Goal: Task Accomplishment & Management: Use online tool/utility

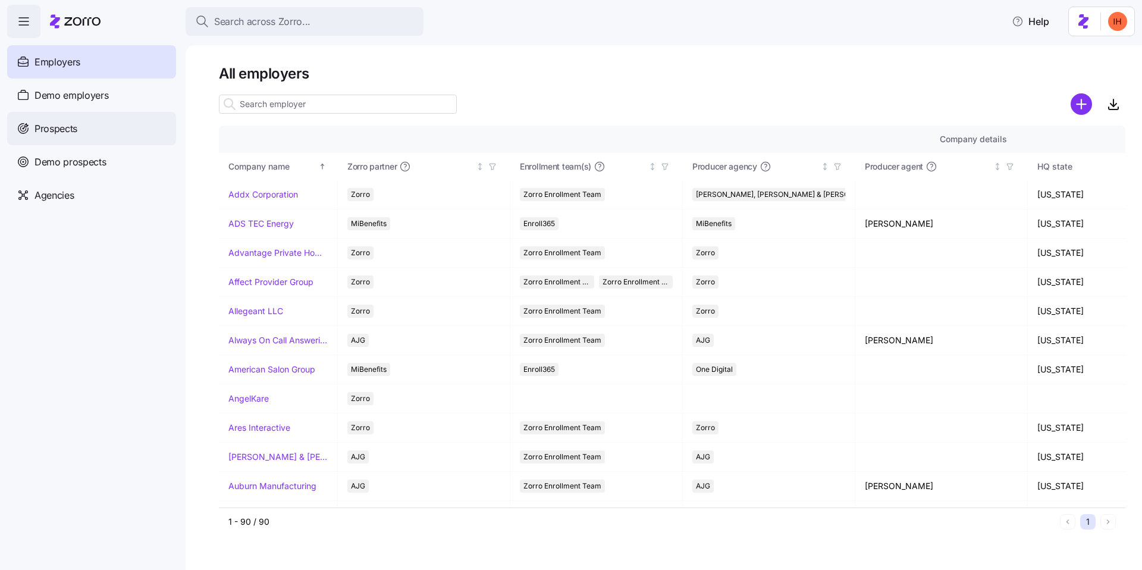
click at [61, 131] on span "Prospects" at bounding box center [55, 128] width 43 height 15
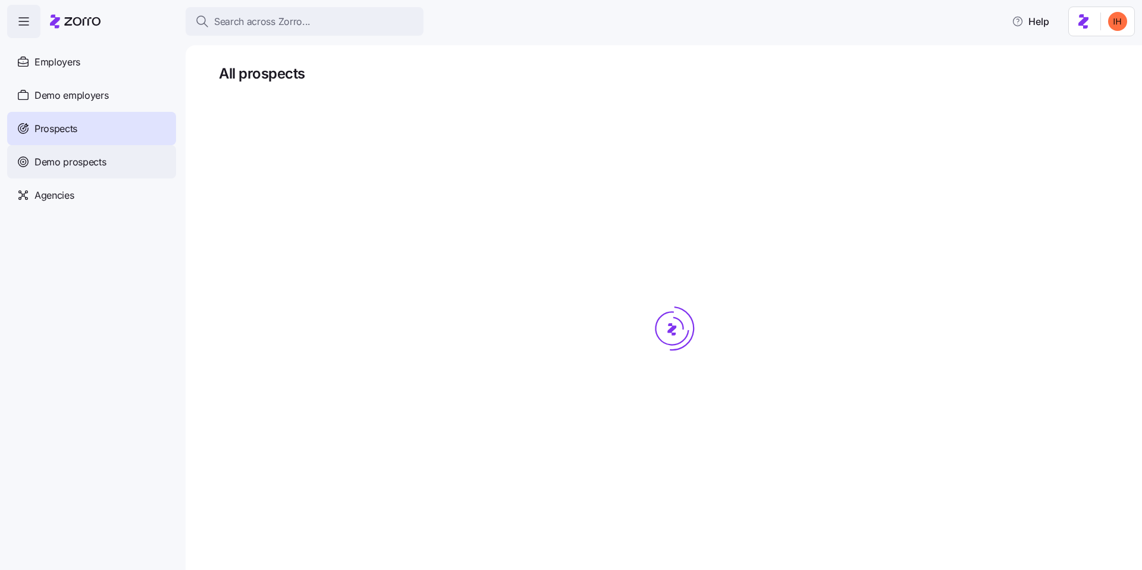
click at [127, 156] on div "Demo prospects" at bounding box center [91, 161] width 169 height 33
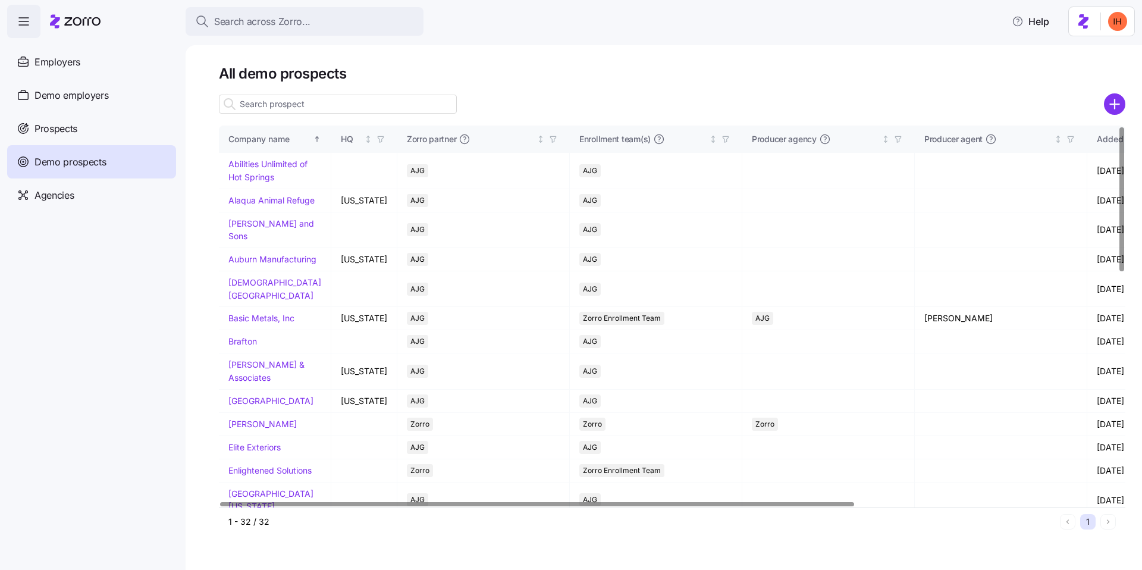
click at [287, 105] on input at bounding box center [338, 104] width 238 height 19
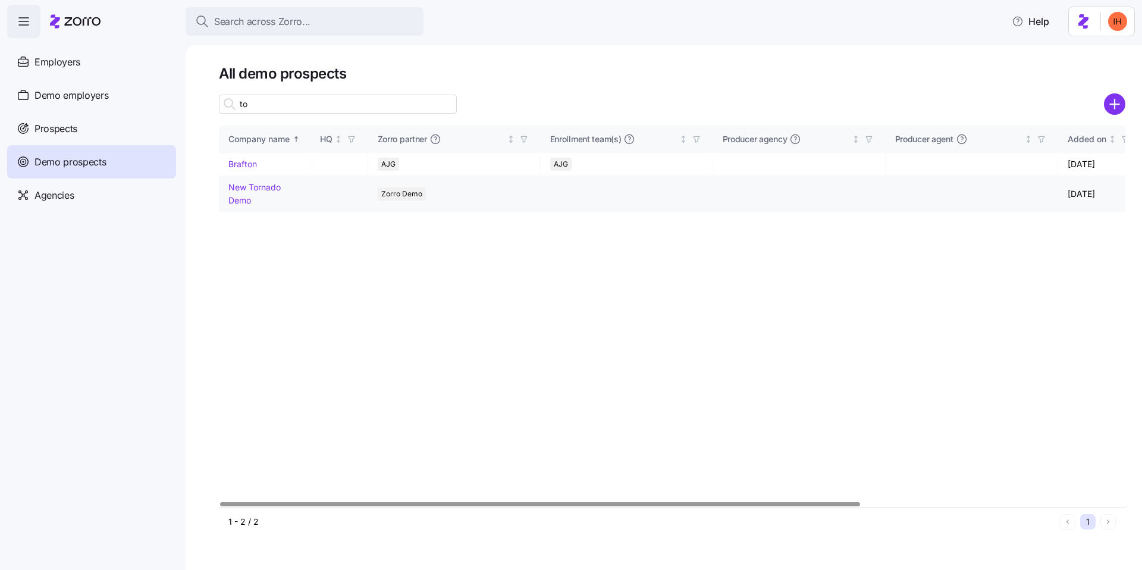
type input "to"
click at [243, 192] on td "New Tornado Demo" at bounding box center [265, 194] width 92 height 36
click at [245, 189] on link "New Tornado Demo" at bounding box center [254, 193] width 52 height 23
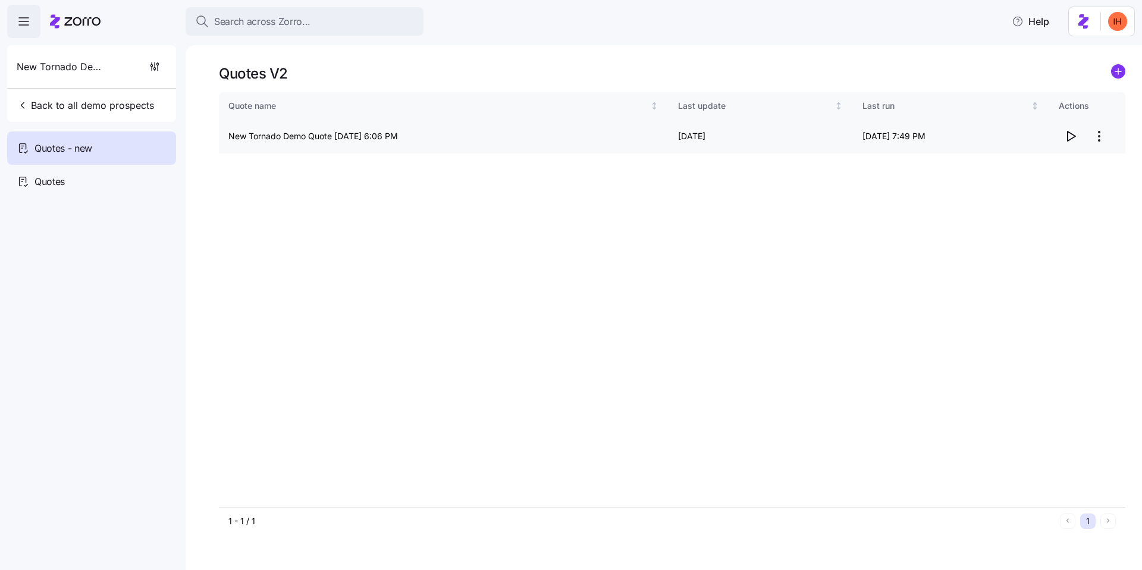
click at [1071, 136] on icon "button" at bounding box center [1070, 136] width 14 height 14
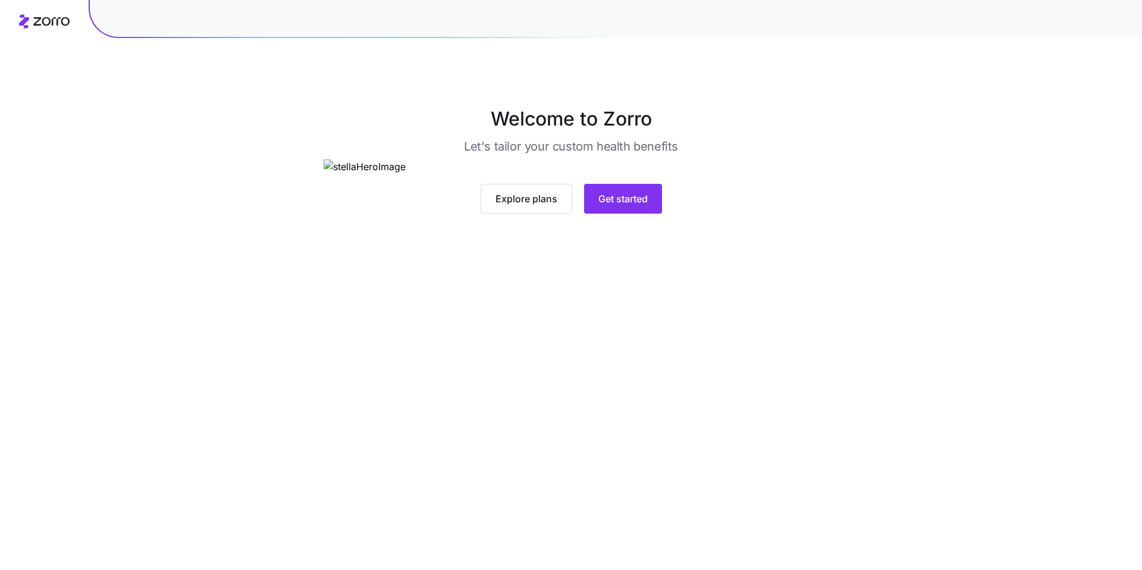
click at [1136, 15] on div at bounding box center [616, 16] width 1052 height 42
click at [624, 206] on span "Get started" at bounding box center [622, 199] width 49 height 14
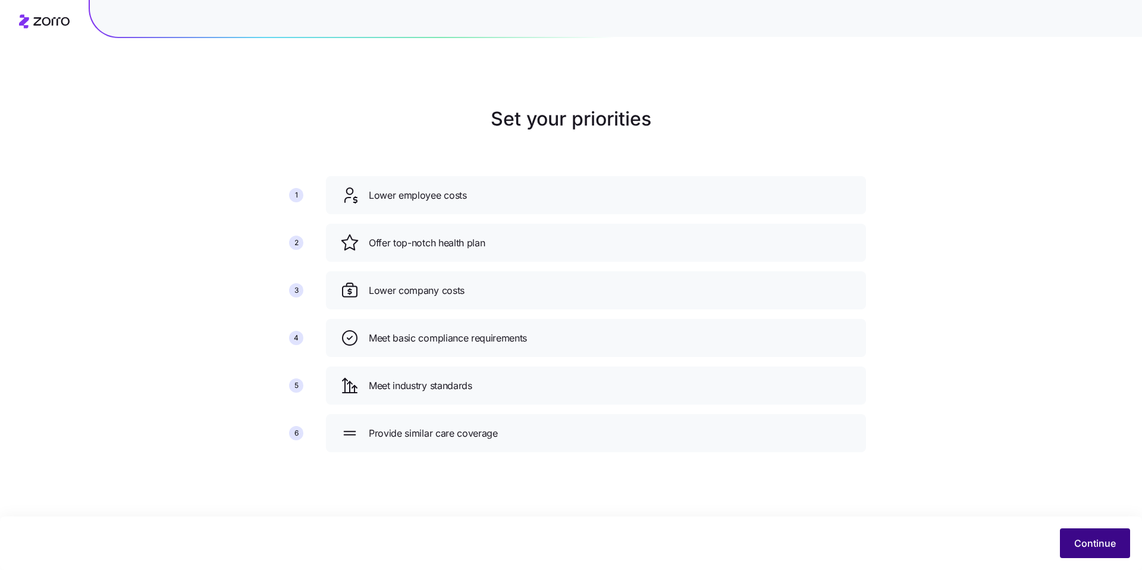
click at [1093, 532] on button "Continue" at bounding box center [1095, 543] width 70 height 30
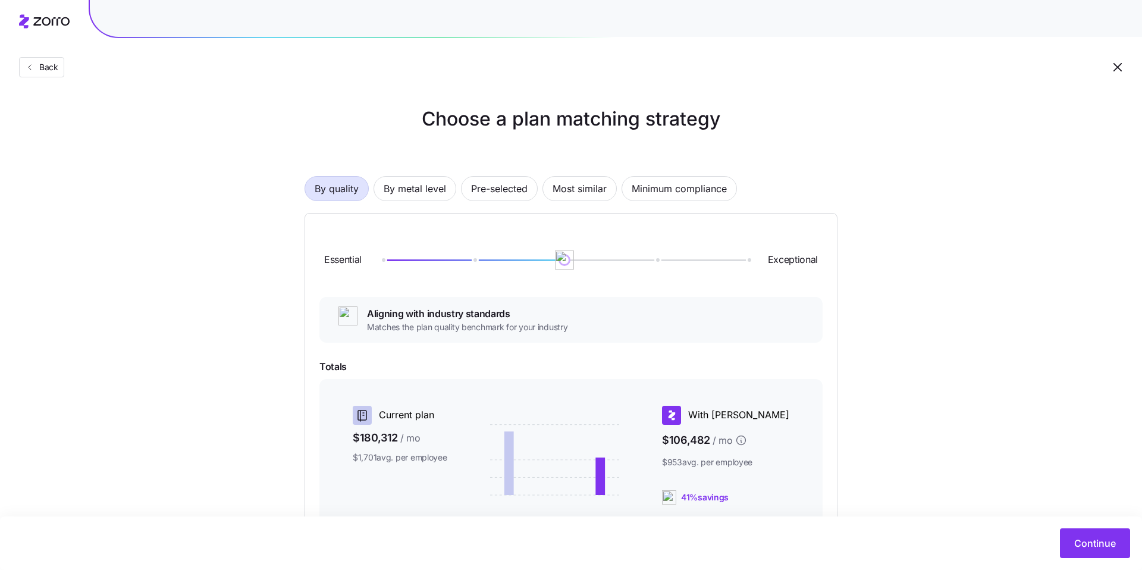
click at [1115, 65] on icon "button" at bounding box center [1117, 67] width 8 height 8
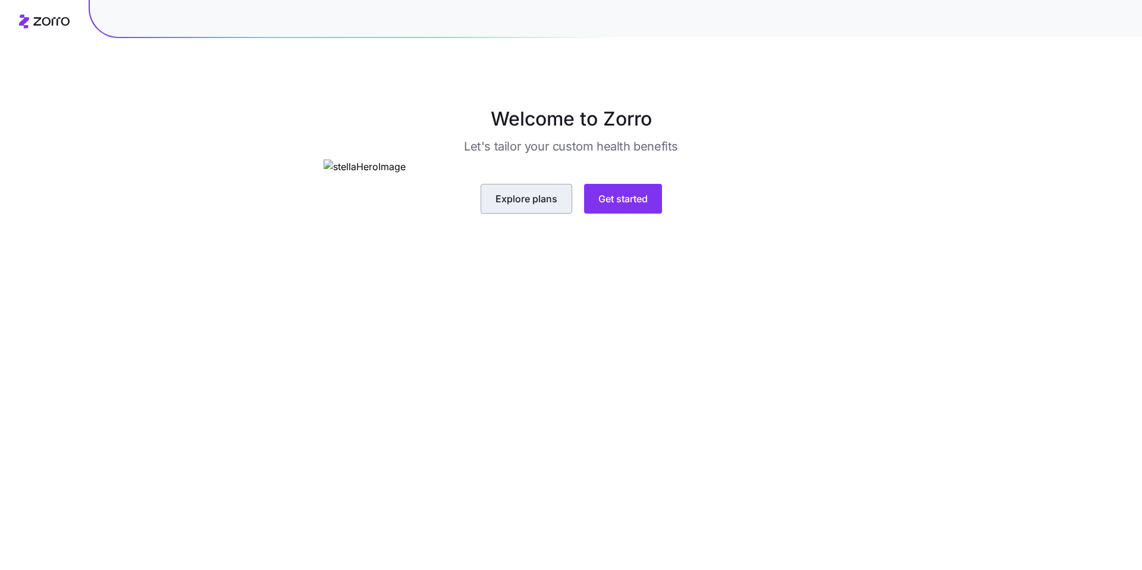
click at [519, 206] on span "Explore plans" at bounding box center [526, 199] width 62 height 14
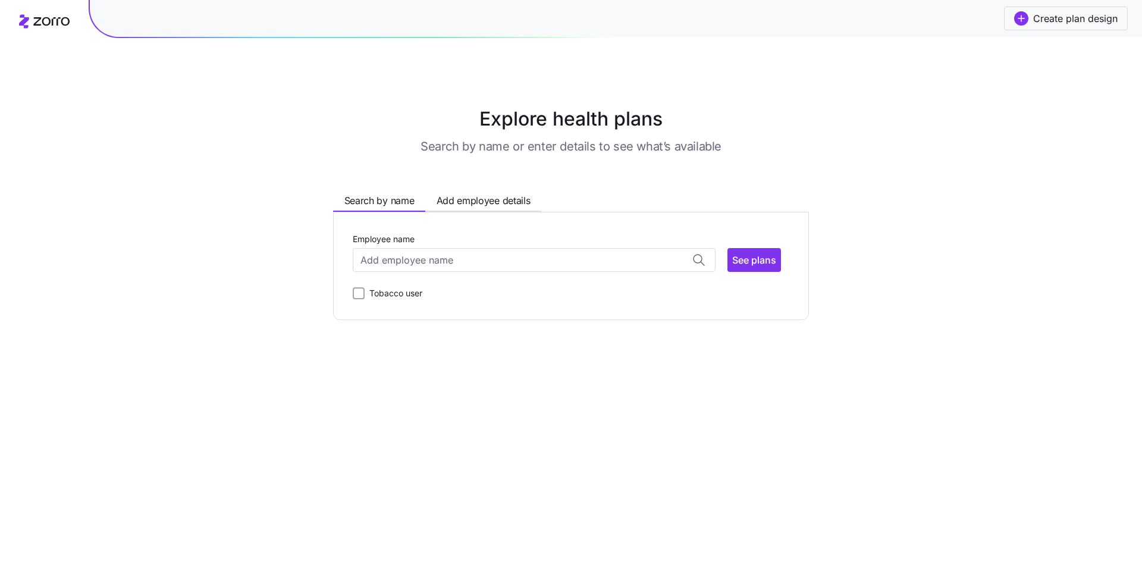
click at [46, 23] on icon at bounding box center [44, 21] width 51 height 14
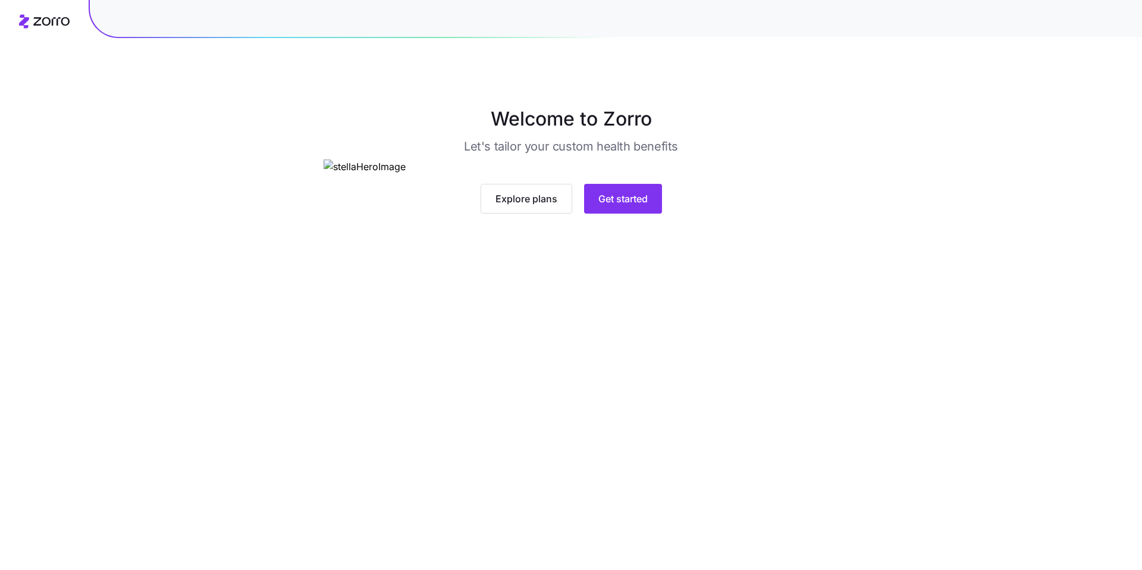
click at [907, 214] on div "Welcome to Zorro Let's tailor your custom health benefits Explore plans Get sta…" at bounding box center [571, 159] width 1142 height 109
click at [541, 206] on span "Explore plans" at bounding box center [526, 199] width 62 height 14
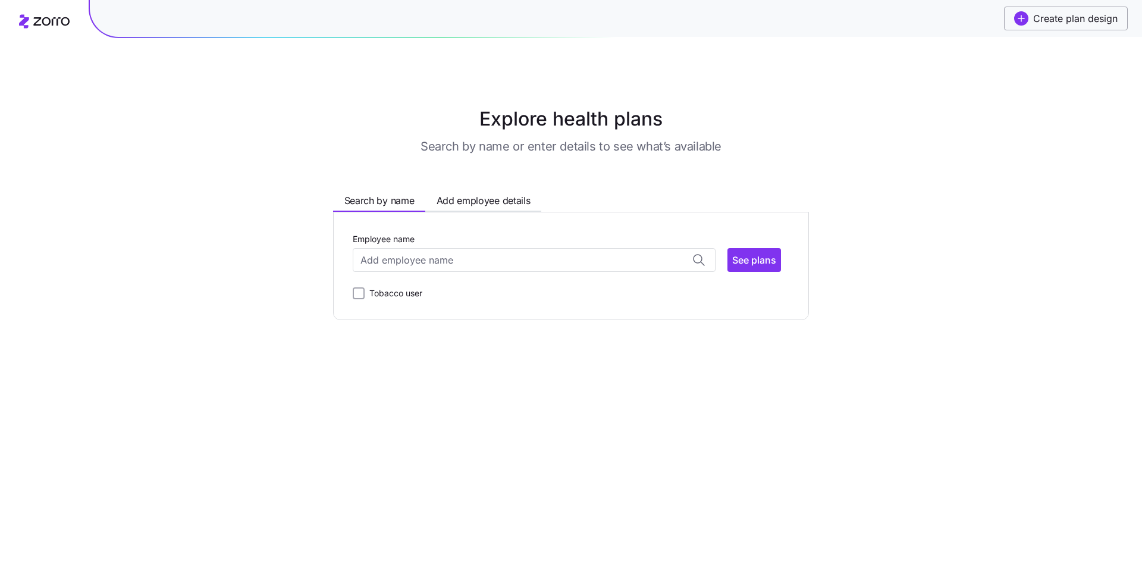
click at [1065, 17] on span "Create plan design" at bounding box center [1075, 18] width 84 height 14
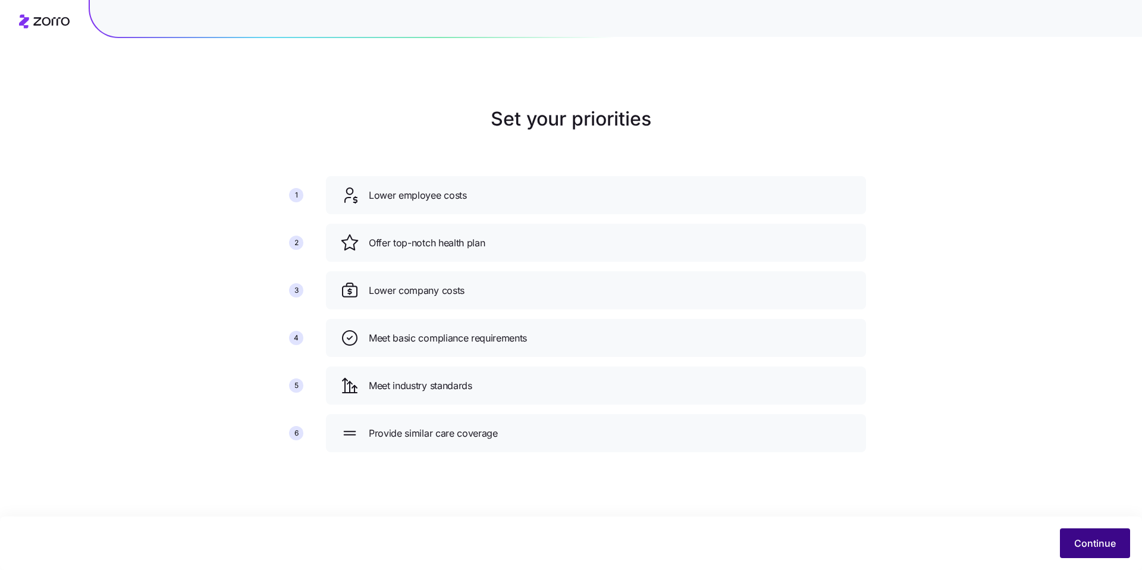
click at [1109, 552] on button "Continue" at bounding box center [1095, 543] width 70 height 30
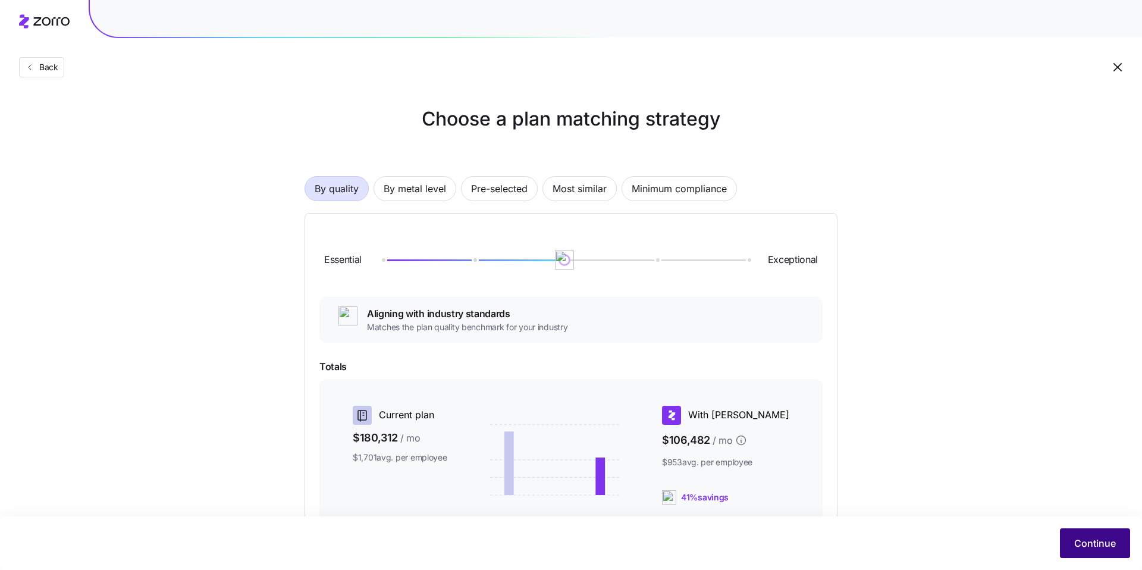
click at [1077, 534] on button "Continue" at bounding box center [1095, 543] width 70 height 30
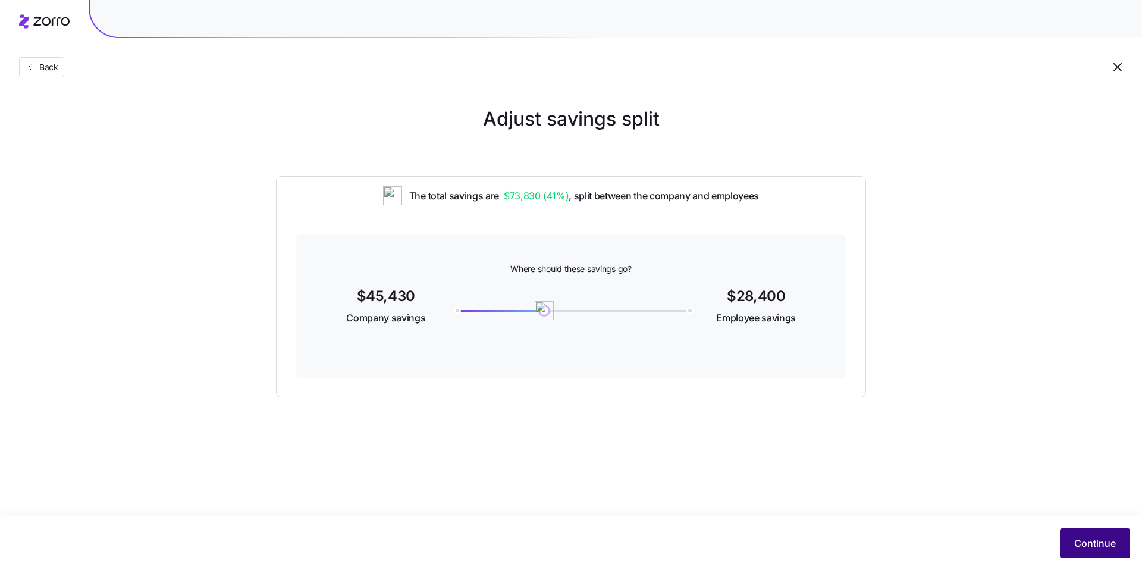
click at [1073, 548] on button "Continue" at bounding box center [1095, 543] width 70 height 30
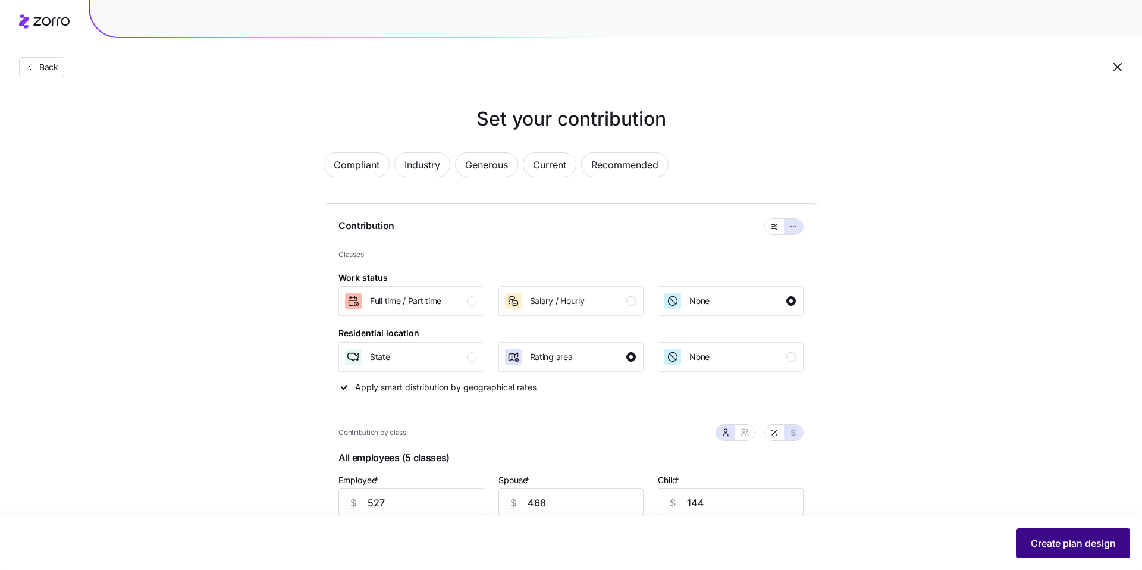
click at [1072, 551] on button "Create plan design" at bounding box center [1073, 543] width 114 height 30
